Goal: Entertainment & Leisure: Consume media (video, audio)

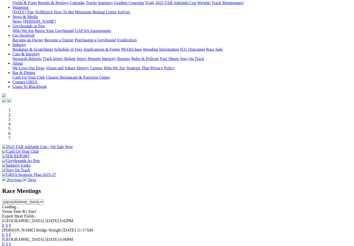
scroll to position [56, 0]
click at [5, 224] on link "E" at bounding box center [3, 226] width 3 height 4
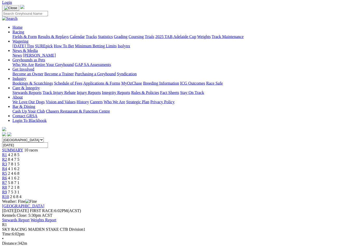
scroll to position [22, 0]
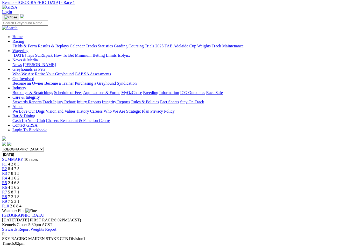
click at [19, 167] on span "8 4 7 5" at bounding box center [13, 169] width 11 height 4
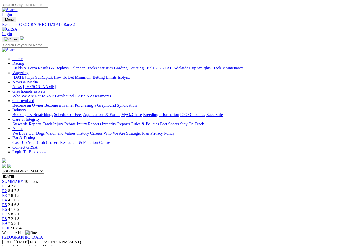
click at [7, 193] on span "R3" at bounding box center [4, 195] width 5 height 4
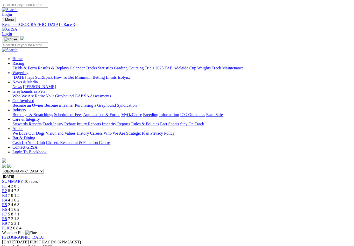
click at [7, 198] on span "R4" at bounding box center [4, 200] width 5 height 4
